Goal: Information Seeking & Learning: Learn about a topic

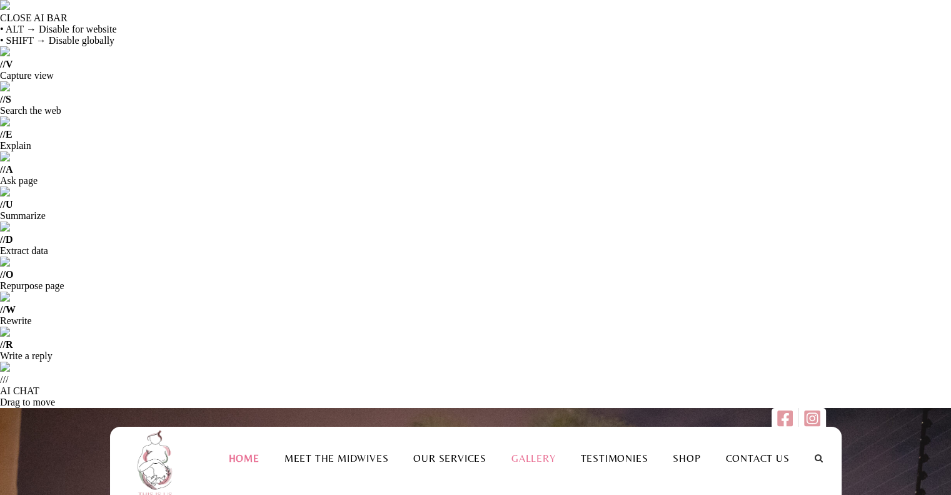
click at [529, 452] on link "Gallery" at bounding box center [533, 458] width 69 height 12
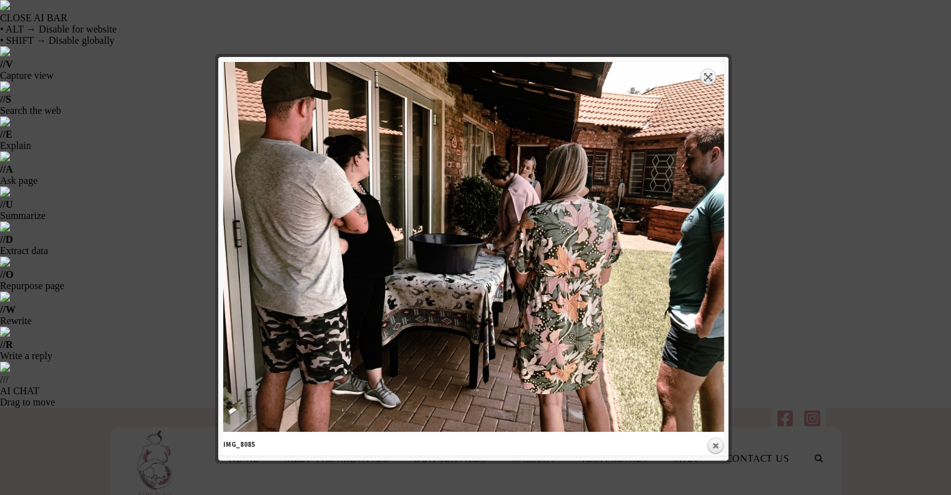
click at [708, 75] on link "Expand" at bounding box center [709, 77] width 18 height 18
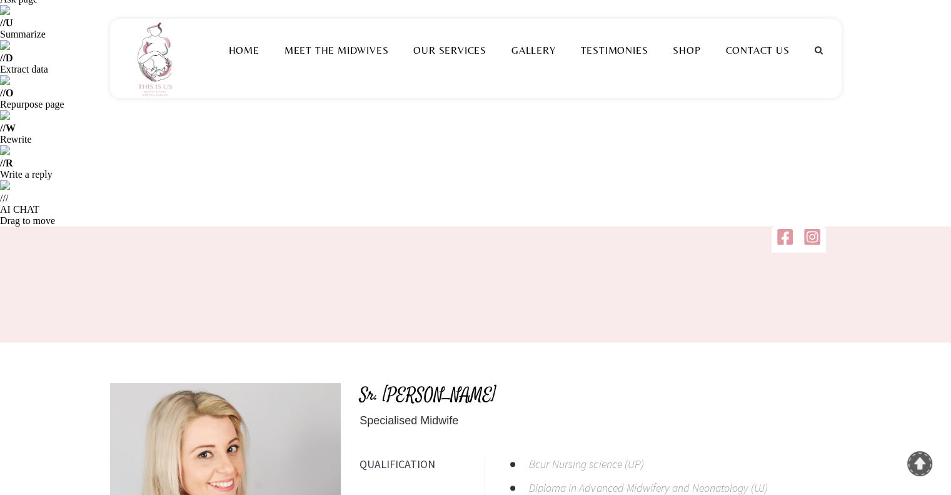
scroll to position [180, 0]
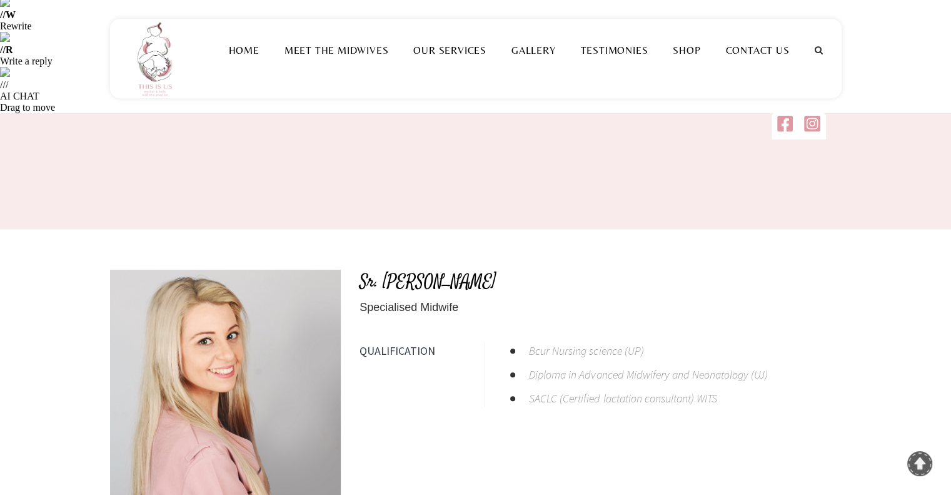
scroll to position [298, 0]
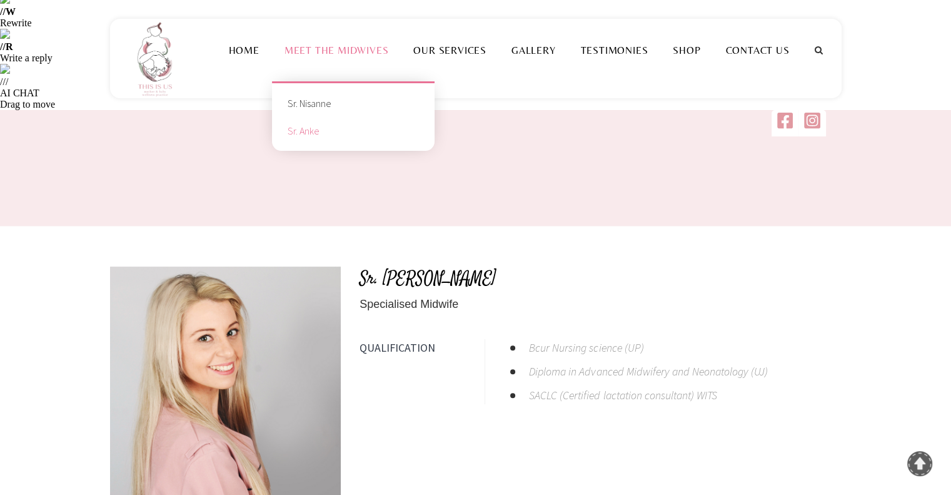
click at [310, 134] on link "Sr. Anke" at bounding box center [354, 131] width 144 height 28
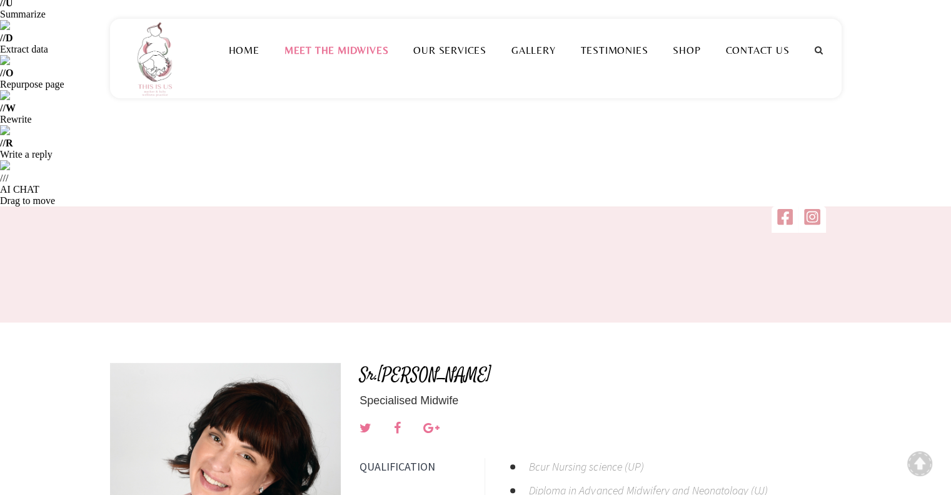
scroll to position [208, 0]
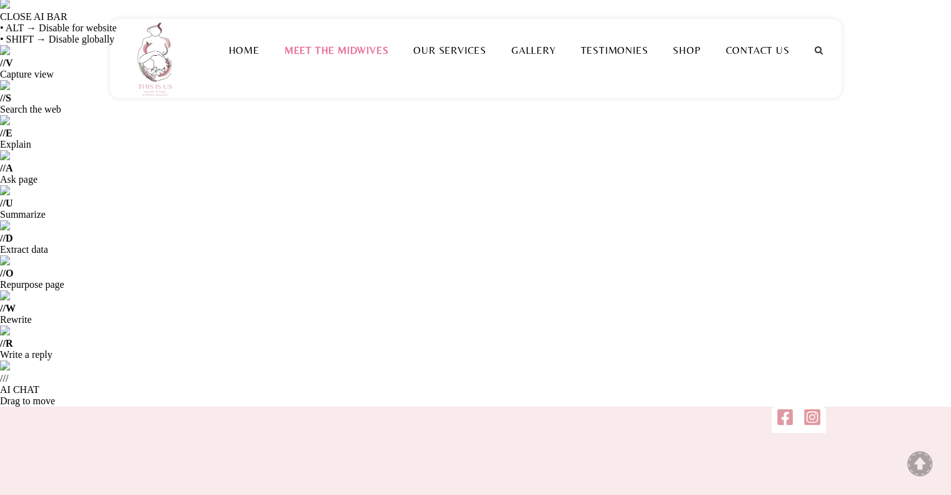
scroll to position [0, 0]
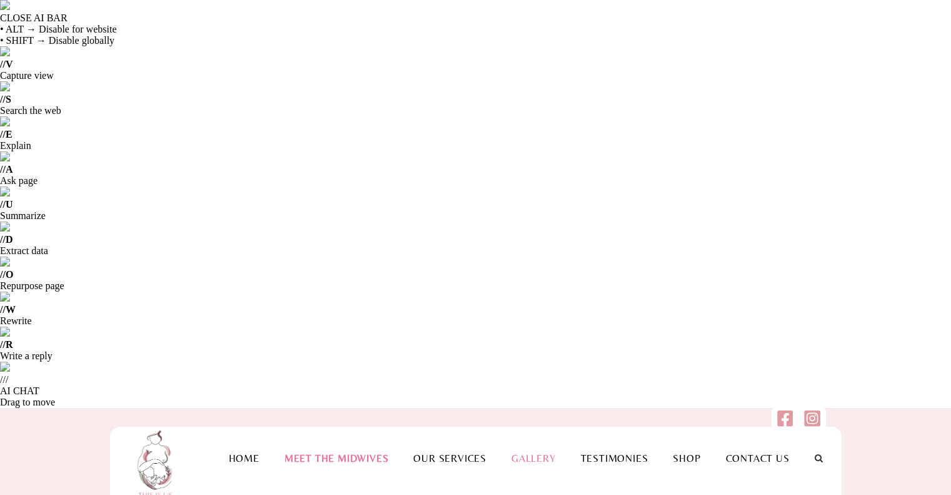
click at [540, 452] on link "Gallery" at bounding box center [533, 458] width 69 height 12
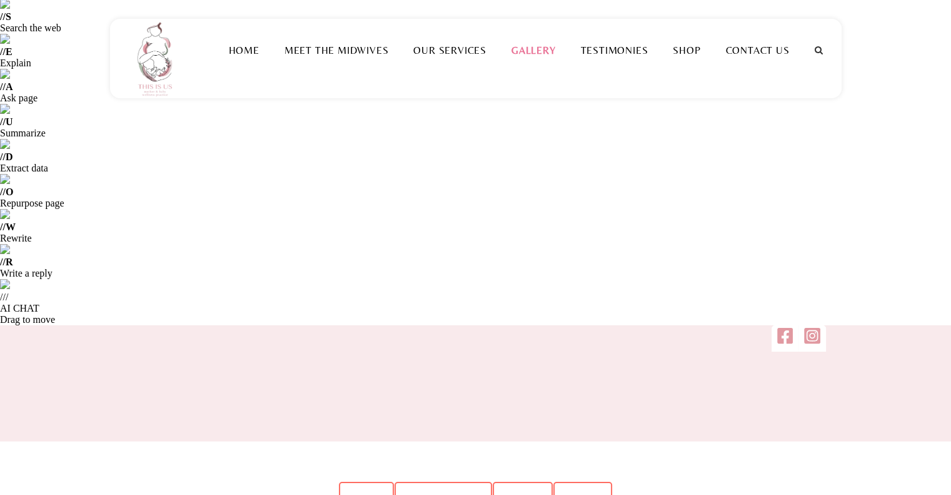
scroll to position [83, 0]
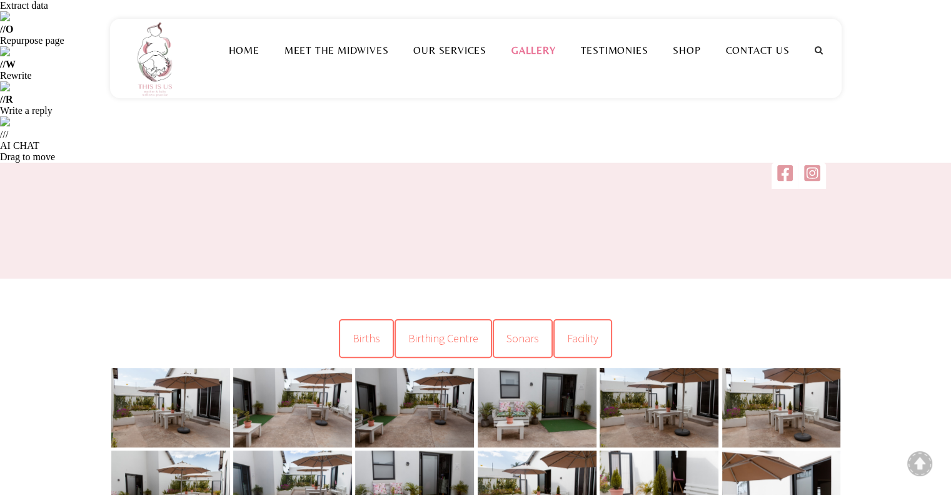
scroll to position [280, 0]
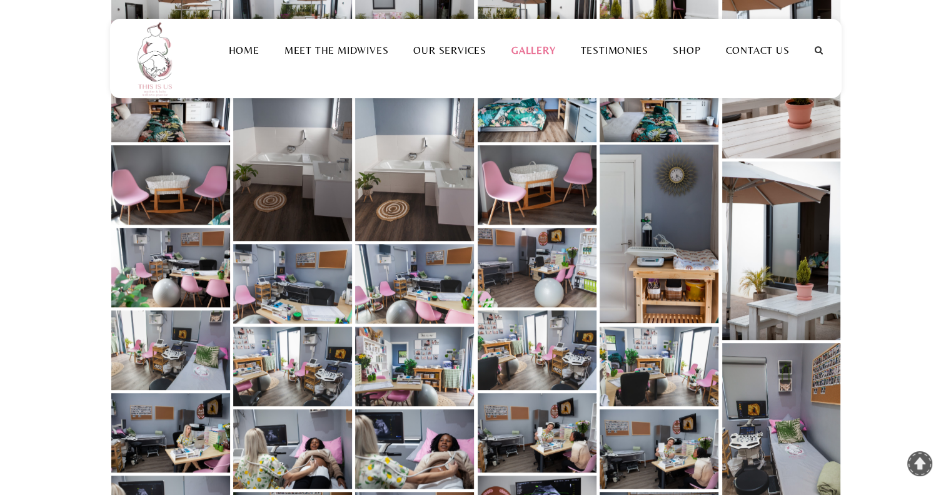
scroll to position [713, 0]
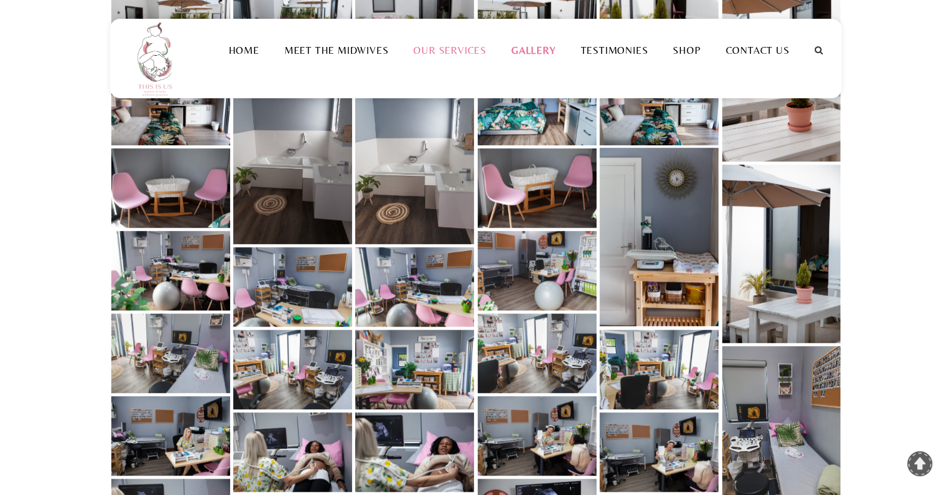
click at [468, 46] on link "Our Services" at bounding box center [450, 50] width 98 height 12
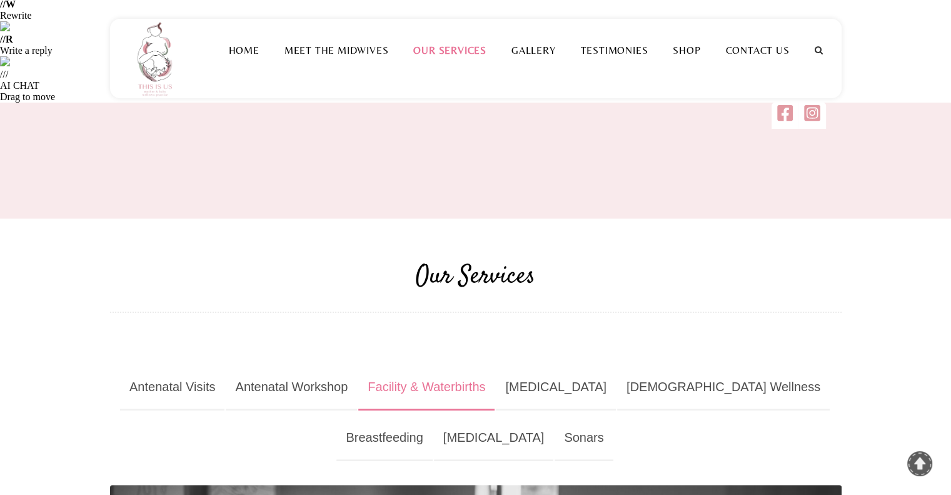
scroll to position [302, 0]
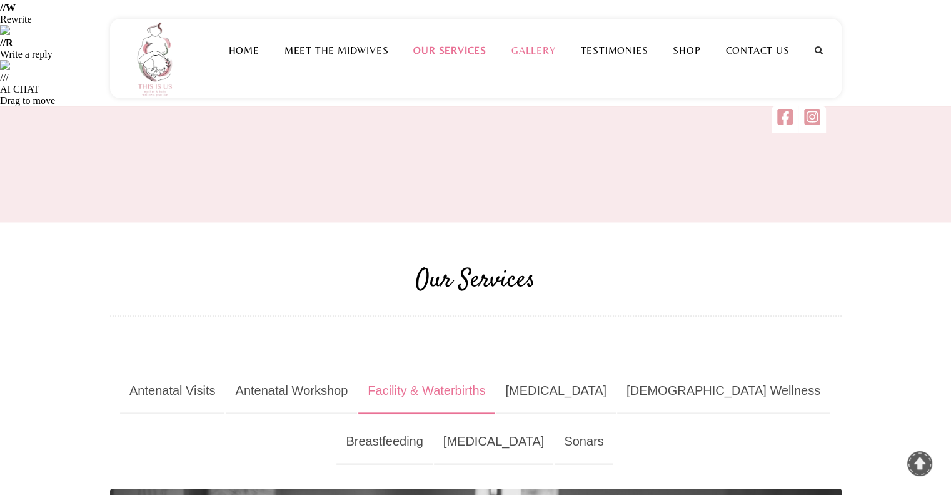
click at [535, 60] on li "Gallery" at bounding box center [533, 50] width 69 height 63
click at [535, 44] on link "Gallery" at bounding box center [533, 50] width 69 height 12
